Goal: Task Accomplishment & Management: Complete application form

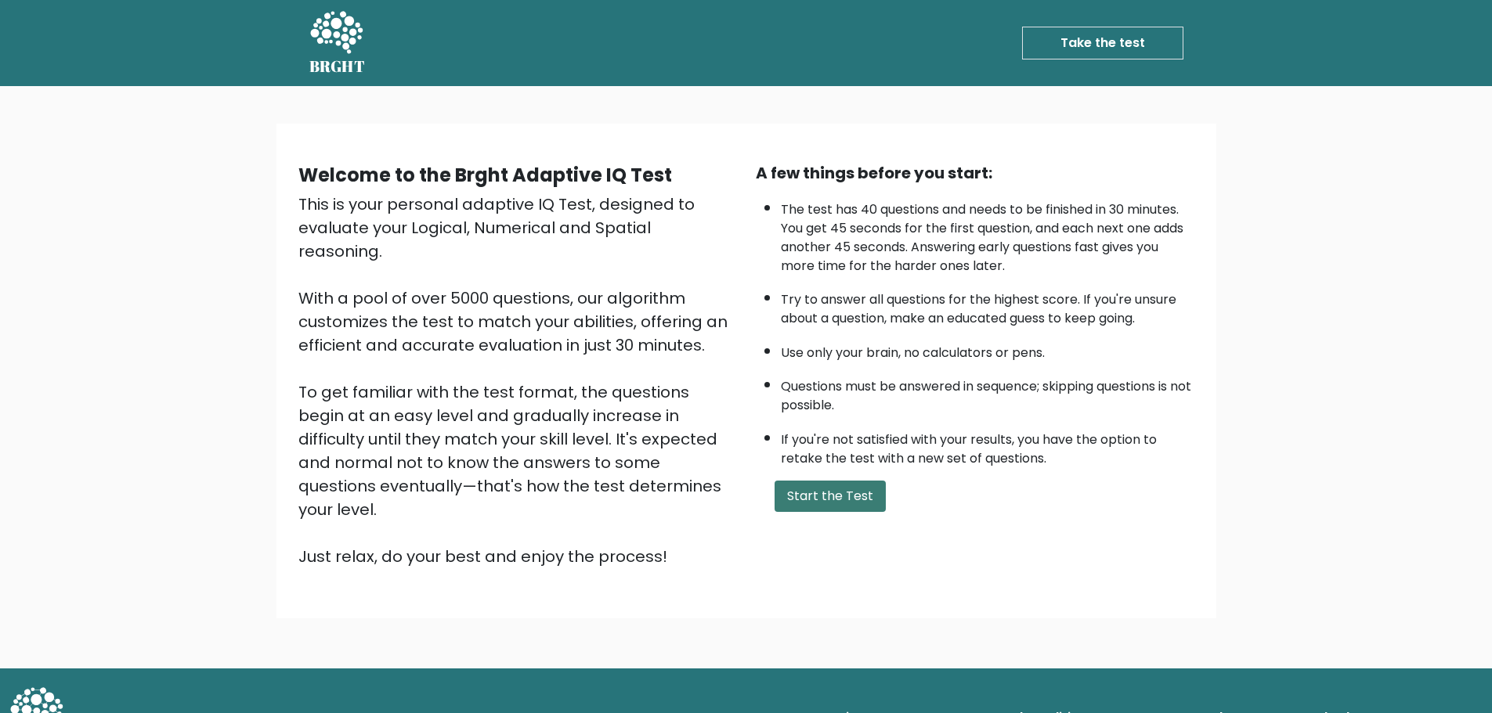
click at [845, 500] on button "Start the Test" at bounding box center [829, 496] width 111 height 31
drag, startPoint x: 412, startPoint y: 230, endPoint x: 515, endPoint y: 244, distance: 104.3
click at [515, 244] on div "This is your personal adaptive IQ Test, designed to evaluate your Logical, Nume…" at bounding box center [517, 381] width 439 height 376
click at [477, 313] on div "This is your personal adaptive IQ Test, designed to evaluate your Logical, Nume…" at bounding box center [517, 381] width 439 height 376
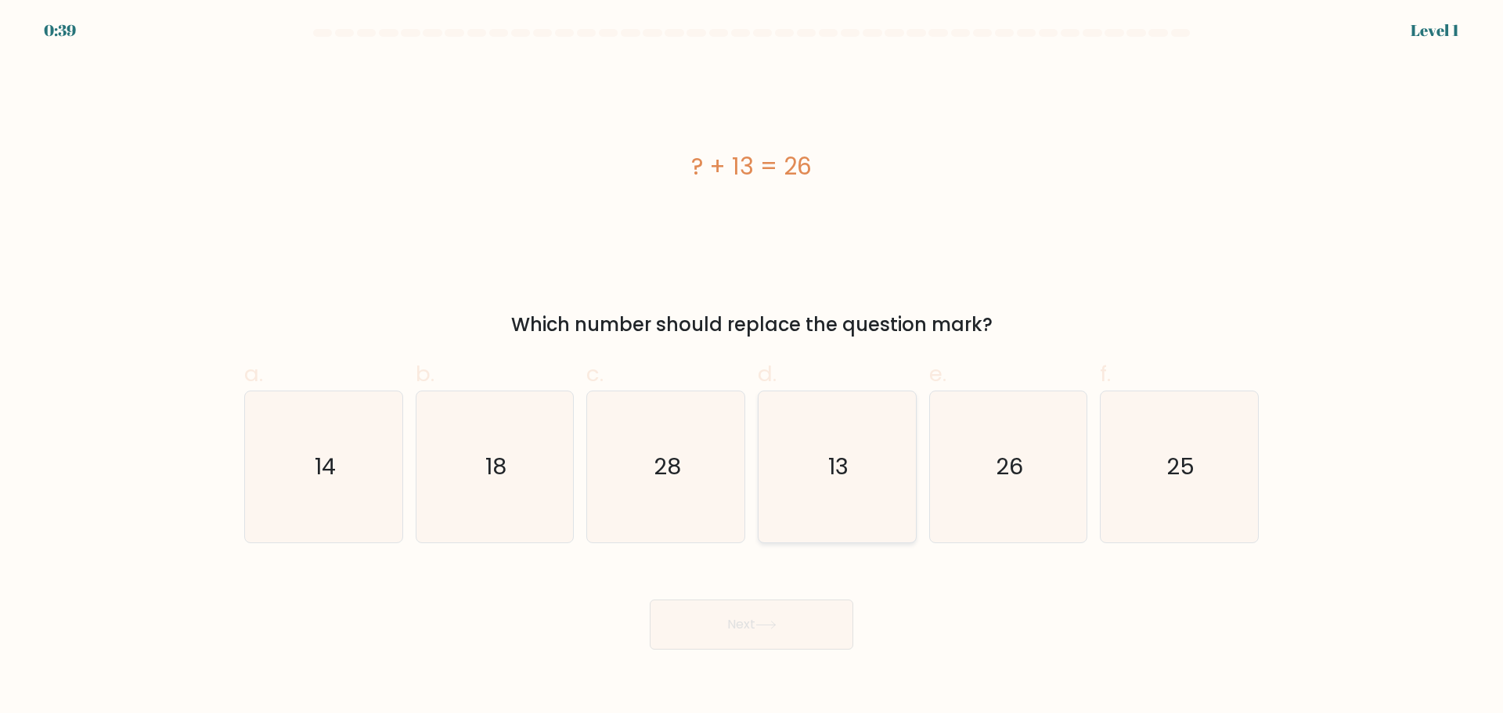
click at [867, 474] on icon "13" at bounding box center [837, 467] width 151 height 151
click at [752, 367] on input "d. 13" at bounding box center [752, 362] width 1 height 10
radio input "true"
click at [777, 626] on icon at bounding box center [766, 625] width 21 height 9
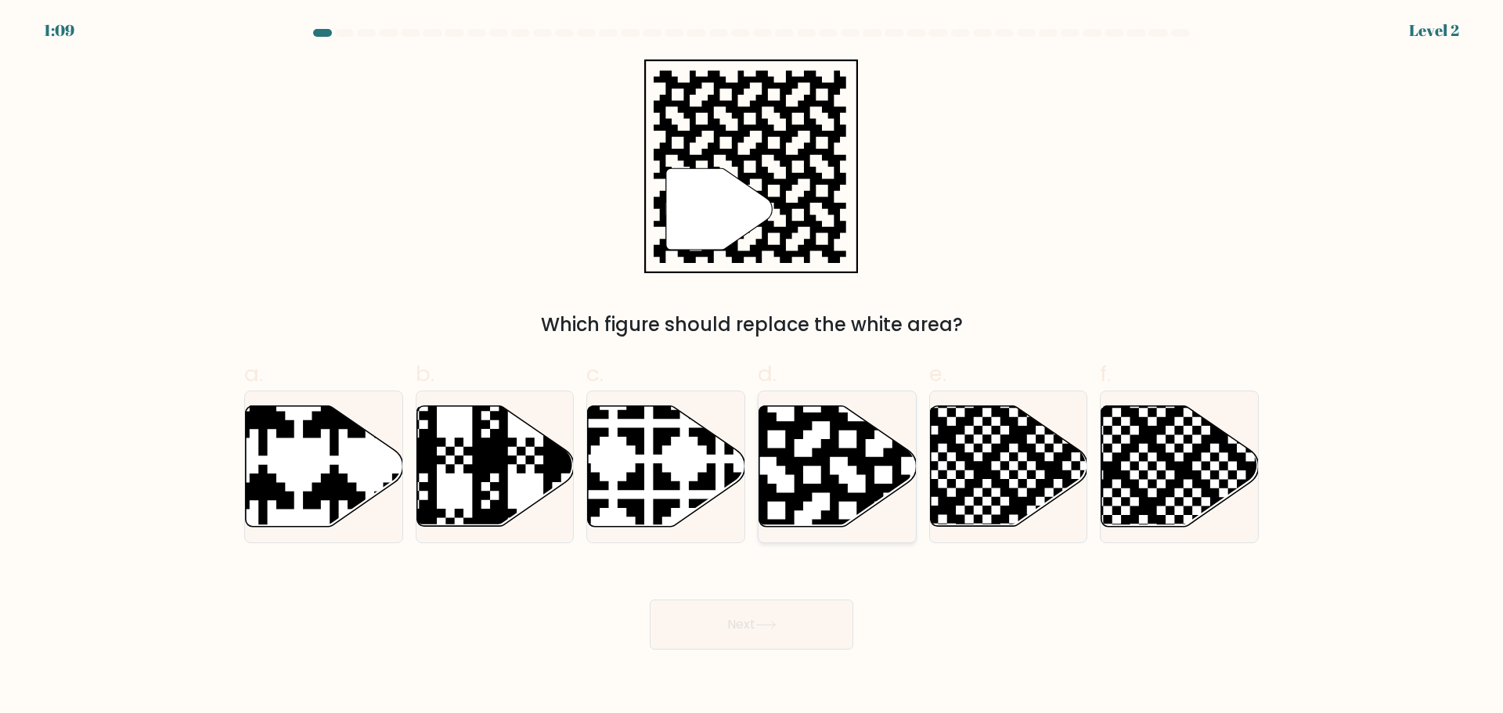
click at [846, 450] on icon at bounding box center [883, 403] width 285 height 285
click at [752, 367] on input "d." at bounding box center [752, 362] width 1 height 10
radio input "true"
click at [812, 622] on button "Next" at bounding box center [752, 625] width 204 height 50
click at [755, 627] on button "Next" at bounding box center [752, 625] width 204 height 50
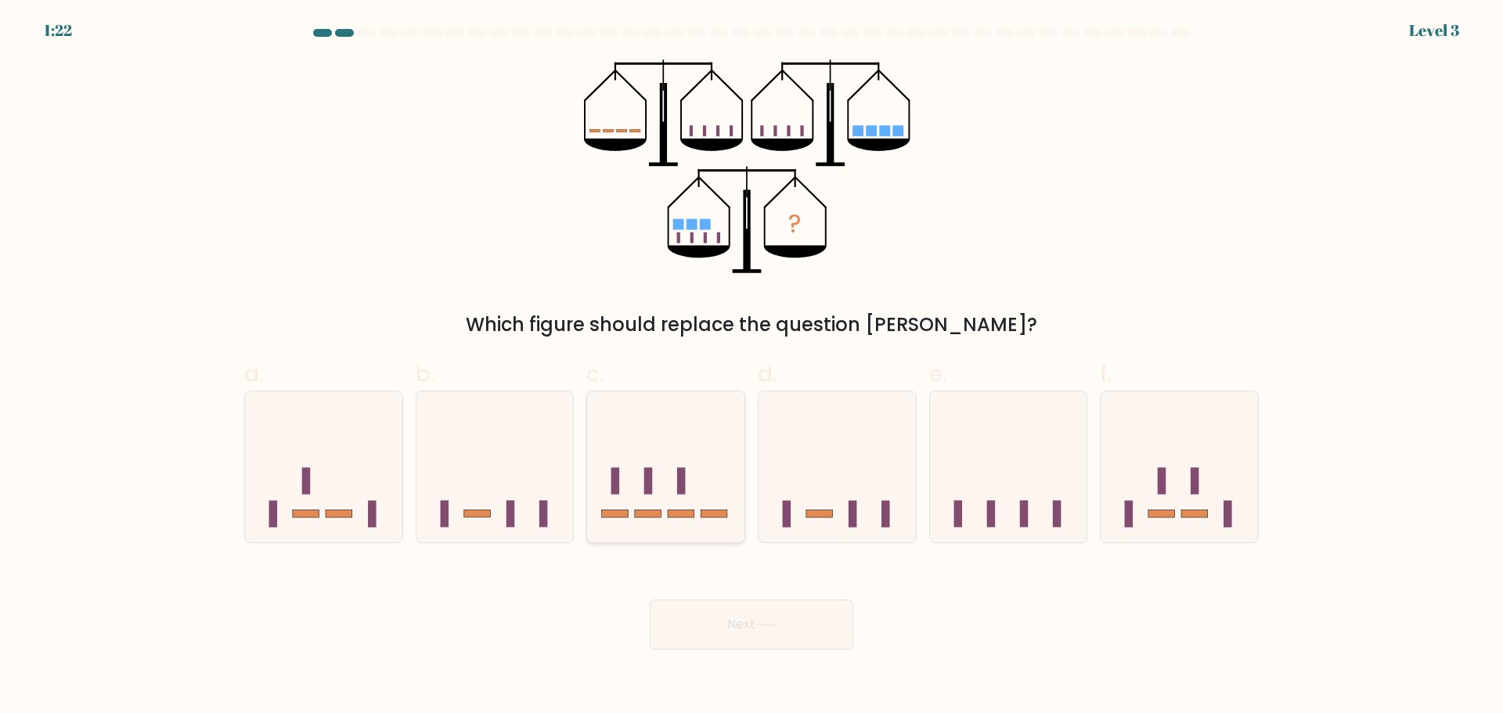
click at [667, 486] on icon at bounding box center [665, 467] width 157 height 130
click at [752, 367] on input "c." at bounding box center [752, 362] width 1 height 10
radio input "true"
click at [784, 626] on button "Next" at bounding box center [752, 625] width 204 height 50
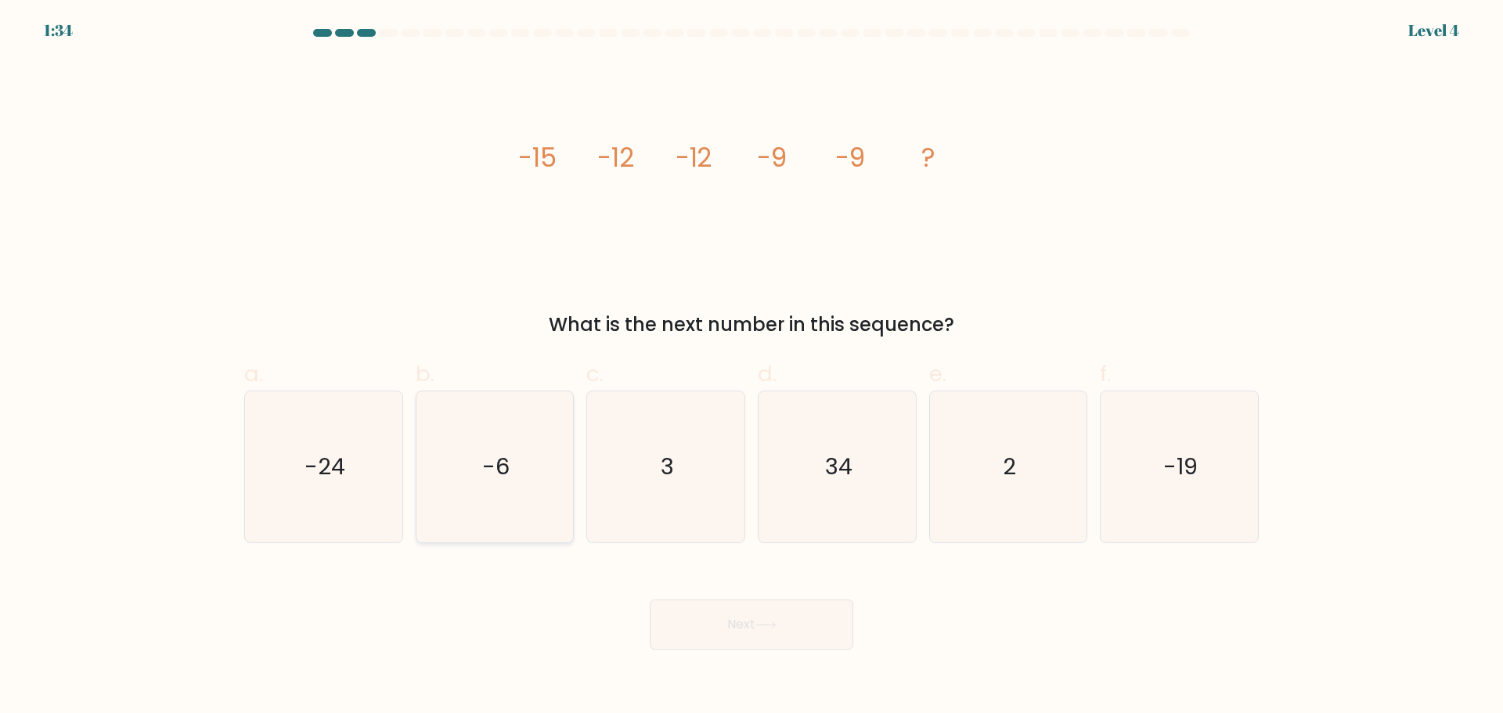
click at [490, 467] on text "-6" at bounding box center [495, 466] width 27 height 31
click at [752, 367] on input "b. -6" at bounding box center [752, 362] width 1 height 10
radio input "true"
click at [767, 616] on button "Next" at bounding box center [752, 625] width 204 height 50
click at [788, 622] on button "Next" at bounding box center [752, 625] width 204 height 50
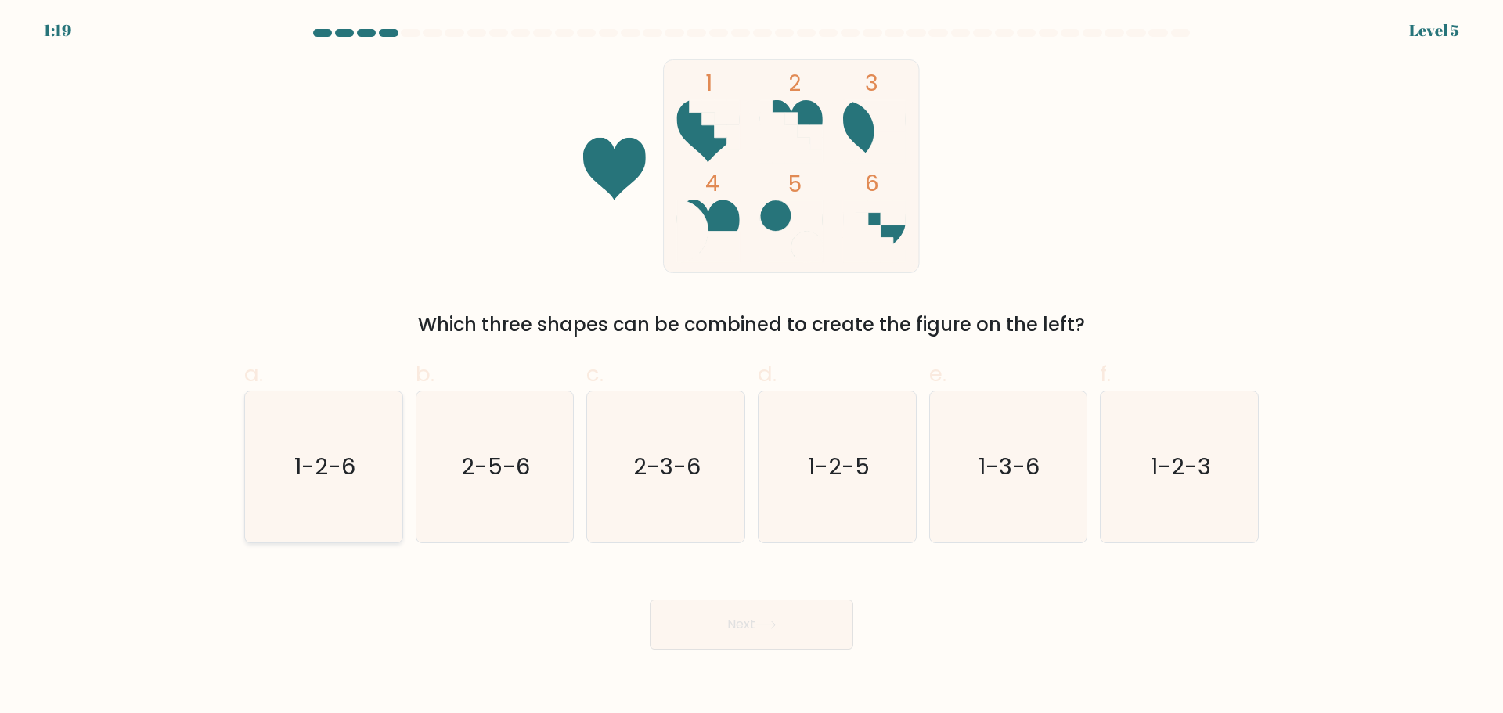
click at [330, 477] on text "1-2-6" at bounding box center [324, 466] width 61 height 31
click at [752, 367] on input "a. 1-2-6" at bounding box center [752, 362] width 1 height 10
radio input "true"
click at [763, 622] on icon at bounding box center [766, 625] width 21 height 9
click at [766, 616] on button "Next" at bounding box center [752, 625] width 204 height 50
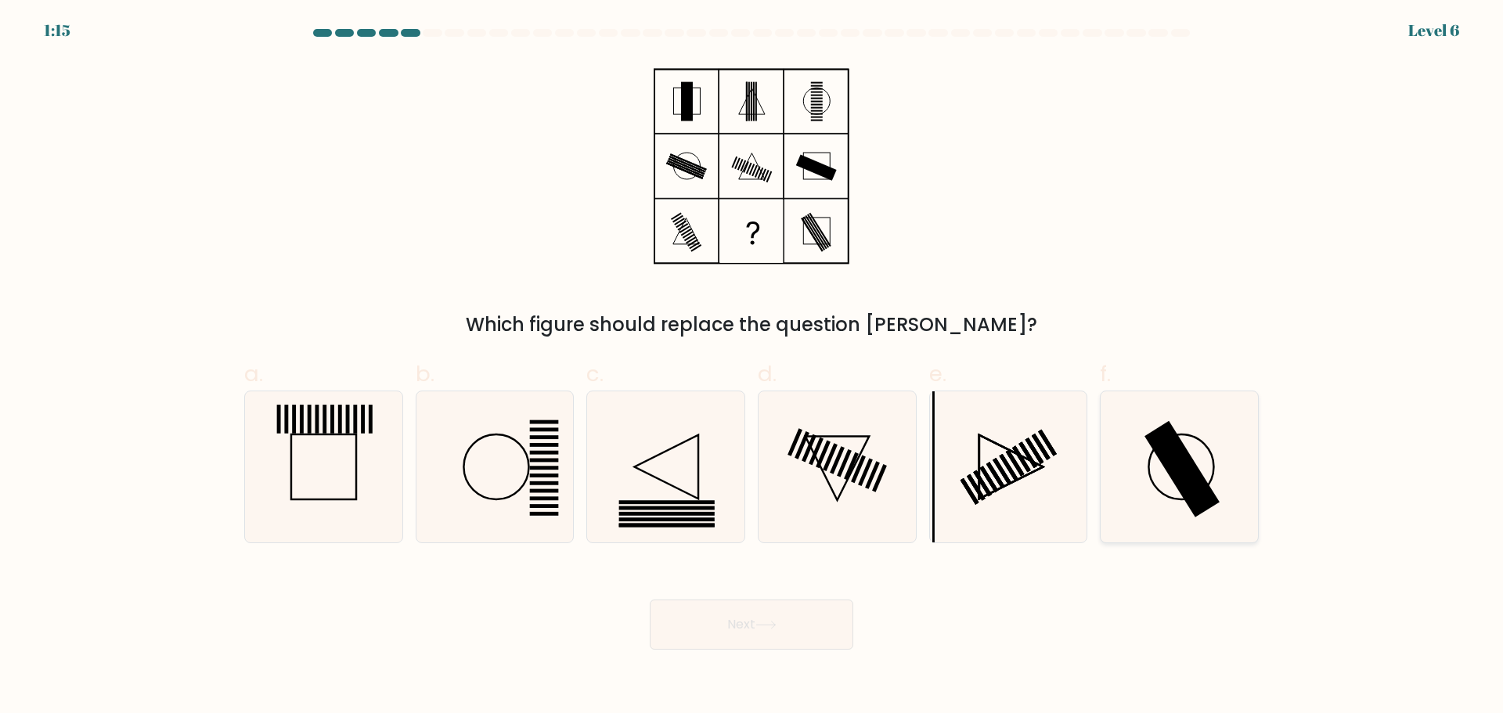
click at [1178, 471] on rect at bounding box center [1182, 468] width 75 height 96
click at [752, 367] on input "f." at bounding box center [752, 362] width 1 height 10
radio input "true"
click at [698, 619] on button "Next" at bounding box center [752, 625] width 204 height 50
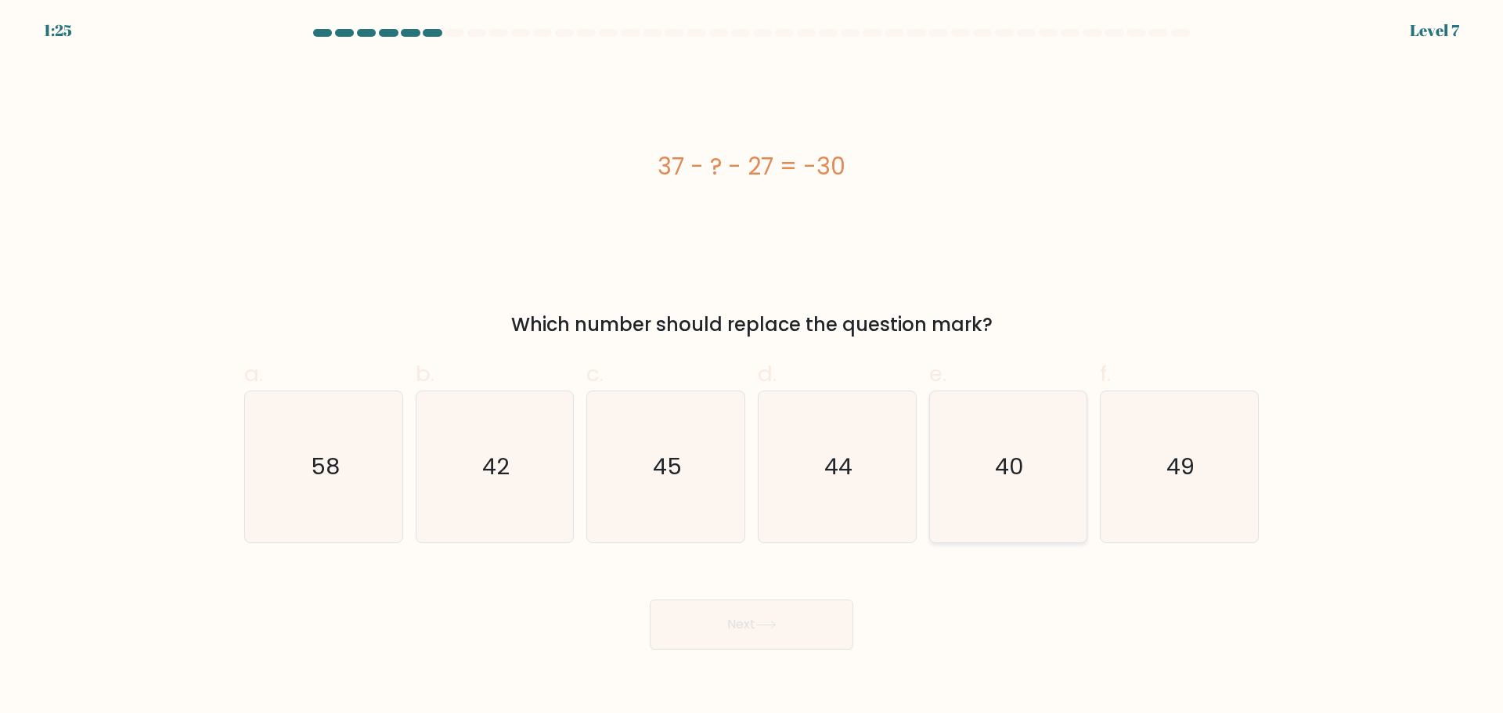
click at [1001, 503] on icon "40" at bounding box center [1008, 467] width 151 height 151
click at [752, 367] on input "e. 40" at bounding box center [752, 362] width 1 height 10
radio input "true"
click at [781, 632] on button "Next" at bounding box center [752, 625] width 204 height 50
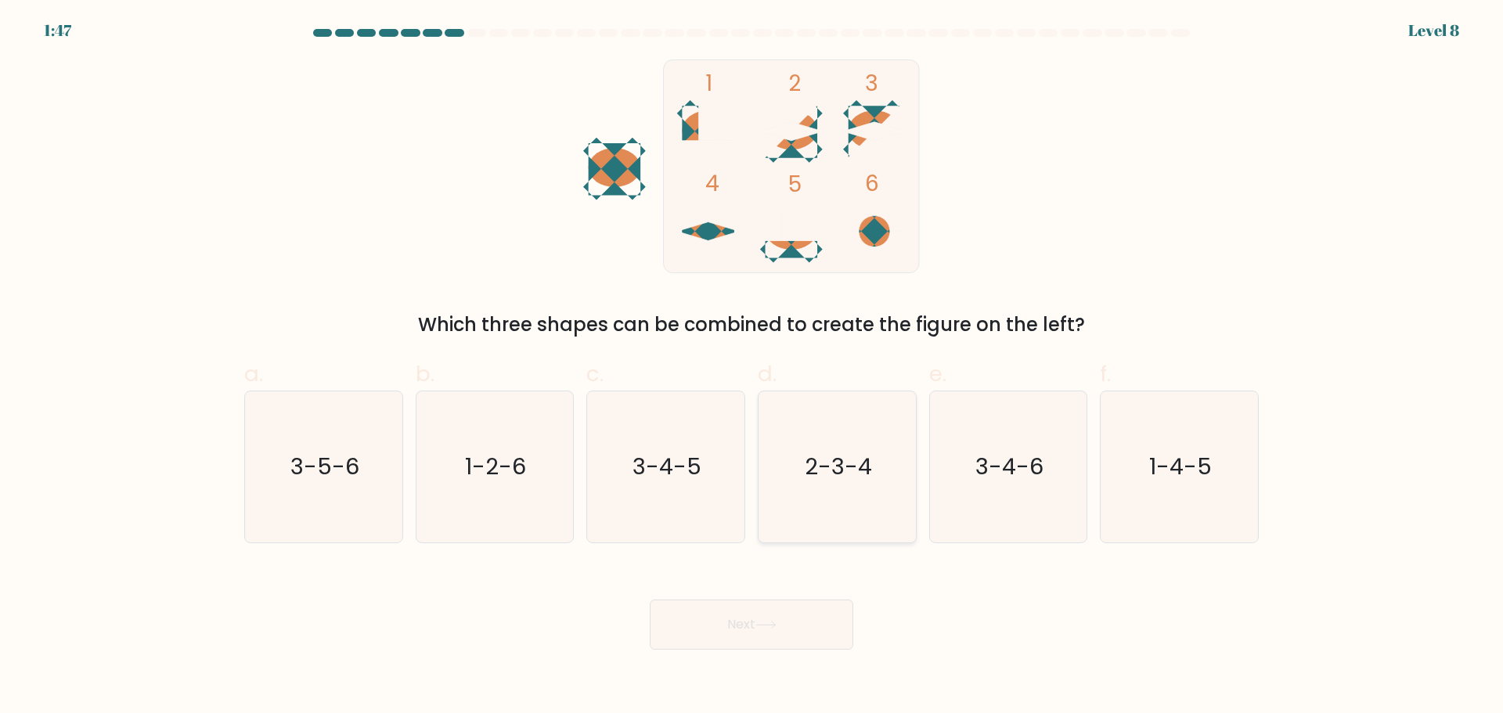
click at [830, 471] on text "2-3-4" at bounding box center [838, 466] width 67 height 31
click at [752, 367] on input "d. 2-3-4" at bounding box center [752, 362] width 1 height 10
radio input "true"
click at [794, 620] on button "Next" at bounding box center [752, 625] width 204 height 50
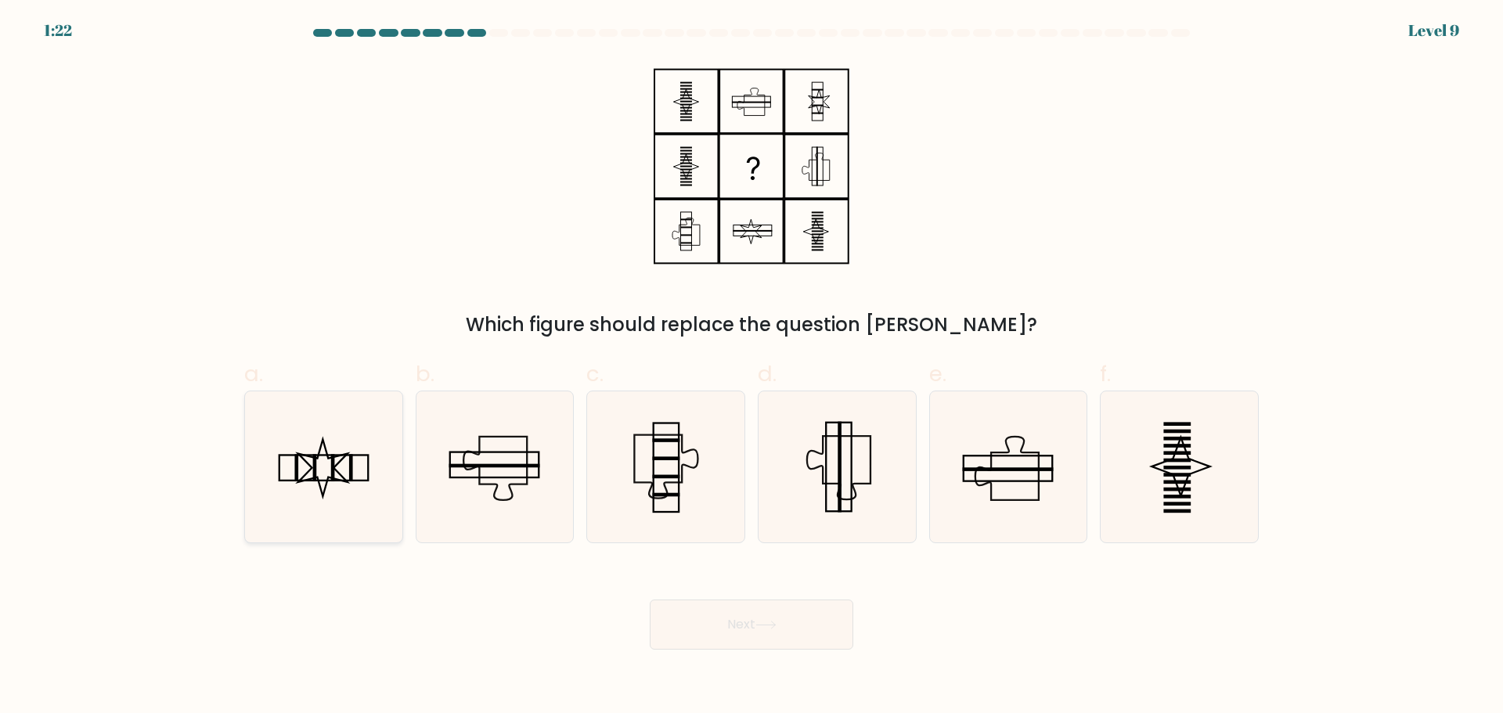
click at [355, 467] on icon at bounding box center [323, 467] width 151 height 151
click at [752, 367] on input "a." at bounding box center [752, 362] width 1 height 10
radio input "true"
click at [762, 624] on icon at bounding box center [766, 625] width 21 height 9
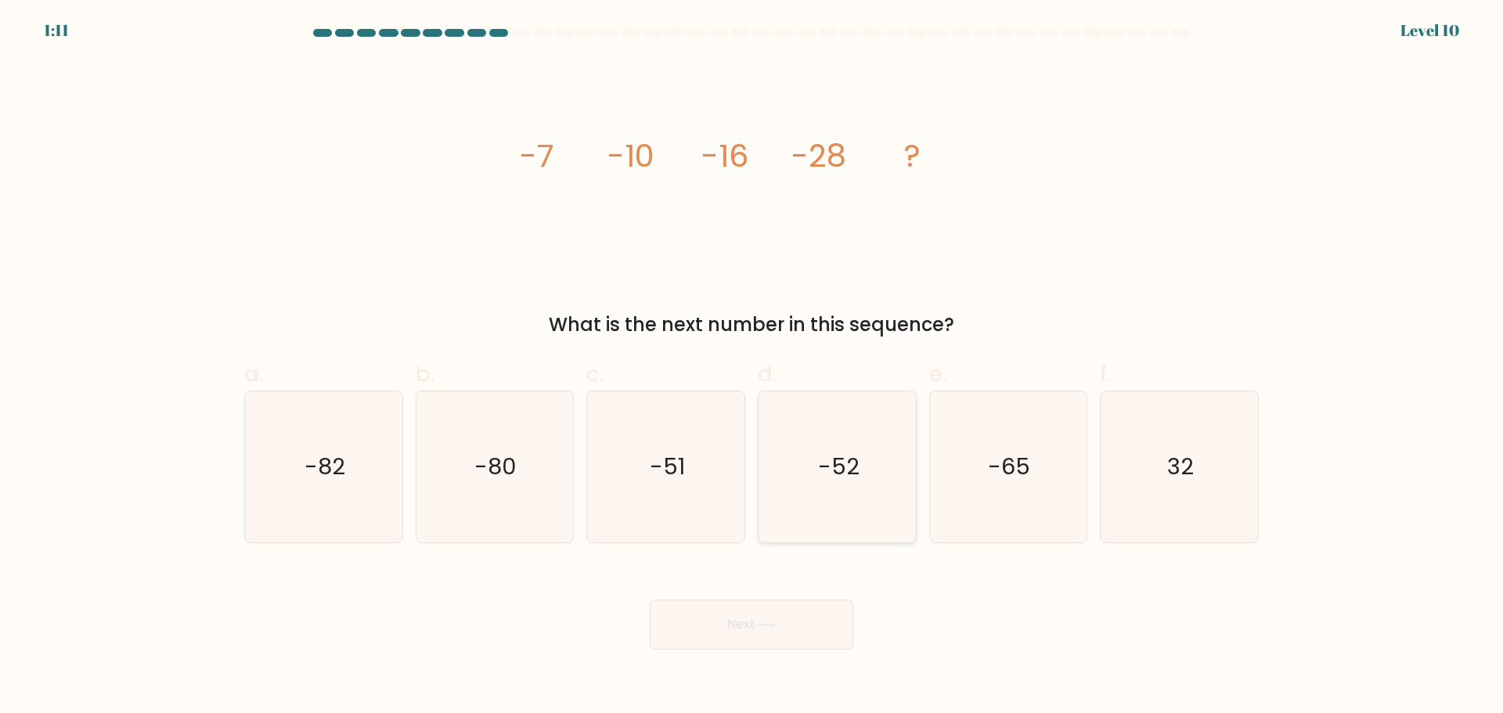
click at [842, 451] on text "-52" at bounding box center [839, 466] width 42 height 31
click at [752, 367] on input "d. -52" at bounding box center [752, 362] width 1 height 10
radio input "true"
click at [771, 603] on button "Next" at bounding box center [752, 625] width 204 height 50
click at [795, 629] on button "Next" at bounding box center [752, 625] width 204 height 50
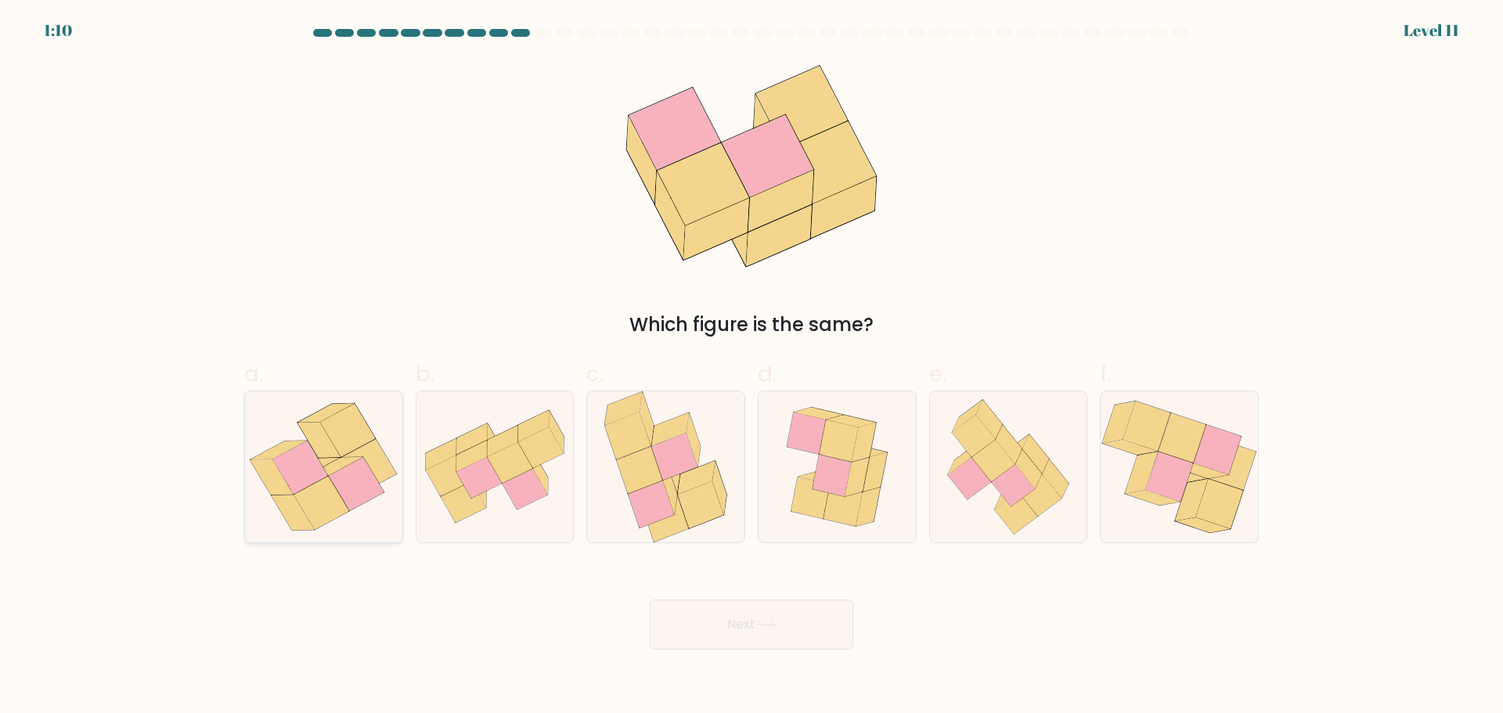
click at [329, 473] on icon at bounding box center [336, 466] width 56 height 19
click at [752, 367] on input "a." at bounding box center [752, 362] width 1 height 10
radio input "true"
click at [773, 630] on button "Next" at bounding box center [752, 625] width 204 height 50
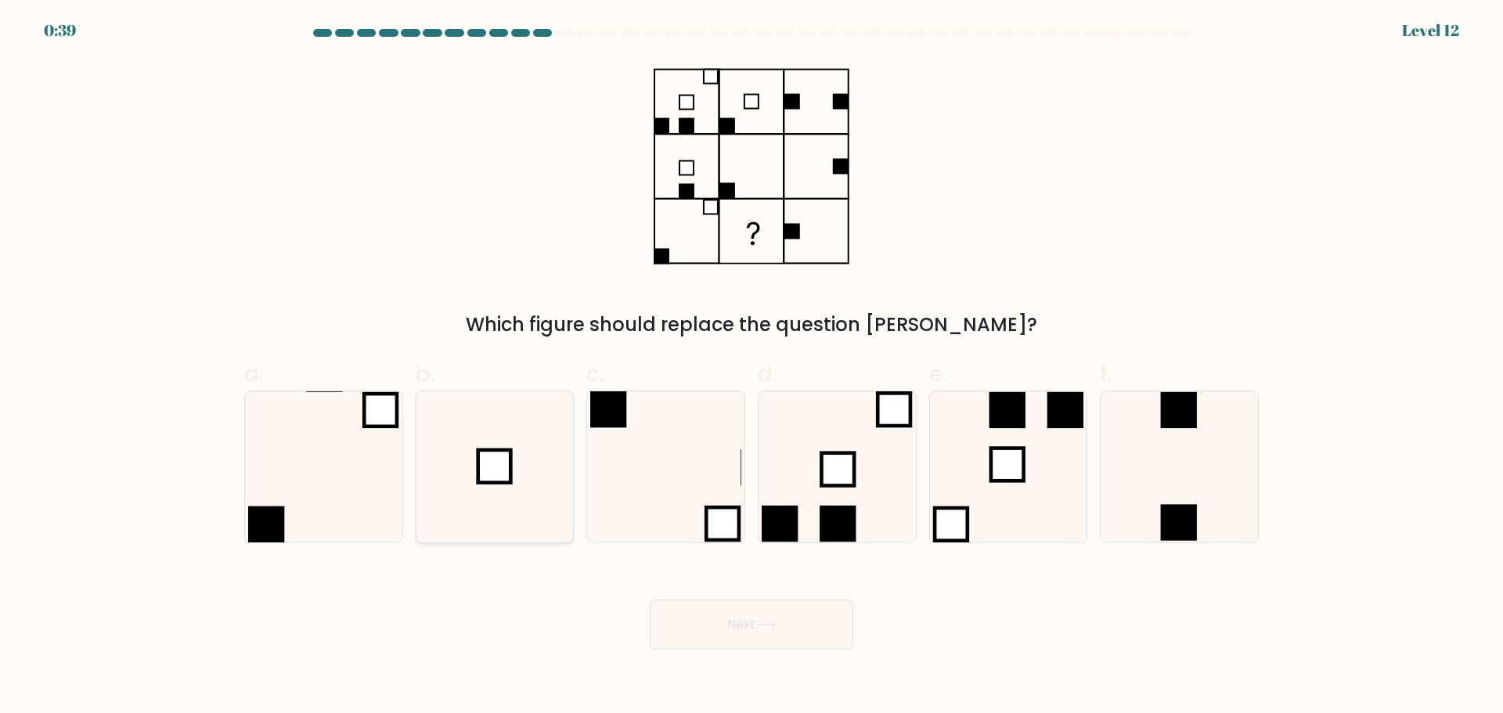
click at [501, 490] on icon at bounding box center [494, 467] width 151 height 151
click at [752, 367] on input "b." at bounding box center [752, 362] width 1 height 10
radio input "true"
click at [767, 619] on button "Next" at bounding box center [752, 625] width 204 height 50
click at [777, 630] on button "Next" at bounding box center [752, 625] width 204 height 50
